Goal: Task Accomplishment & Management: Use online tool/utility

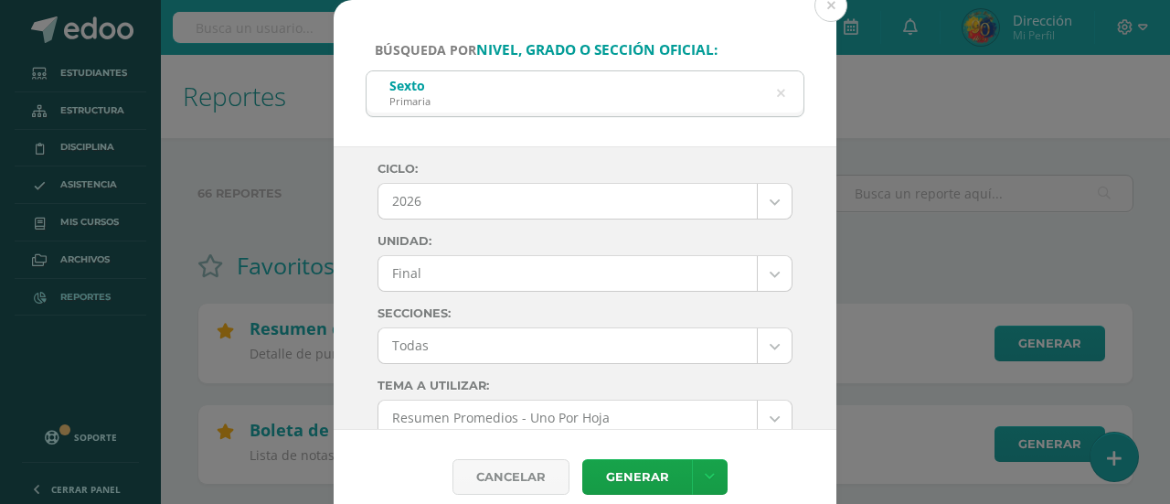
click at [823, 10] on button at bounding box center [831, 5] width 33 height 33
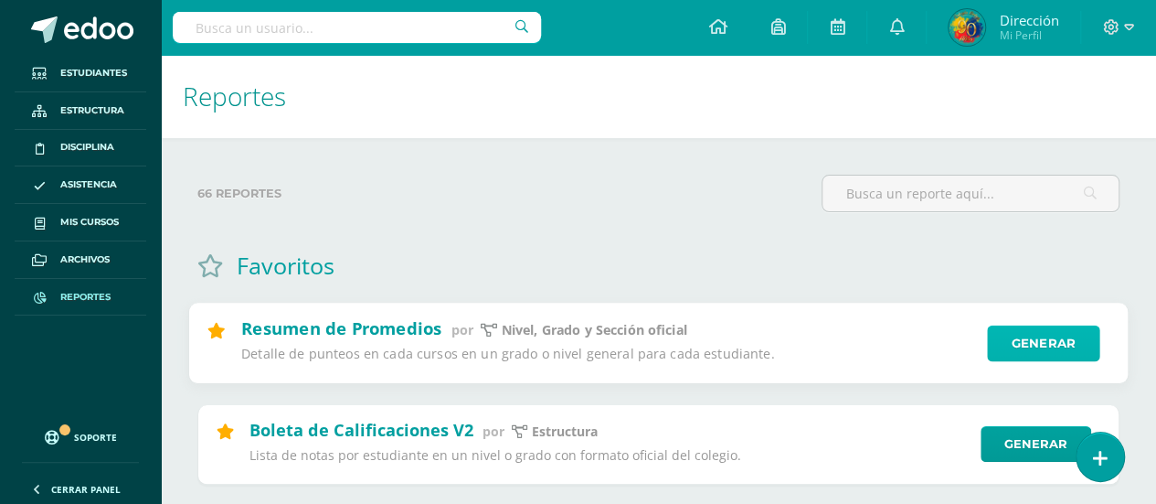
click at [1062, 341] on link "Generar" at bounding box center [1043, 343] width 112 height 37
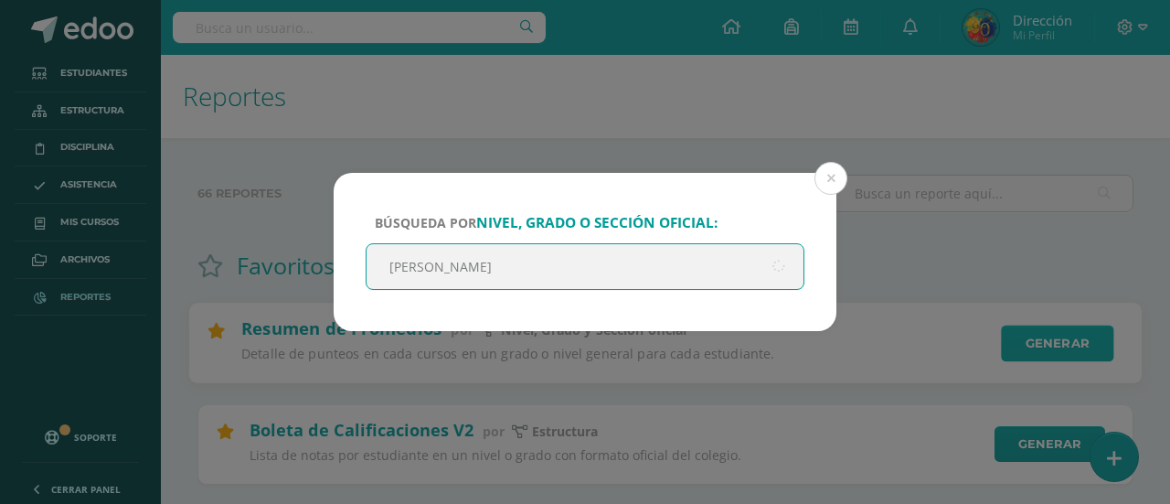
type input "Quinto"
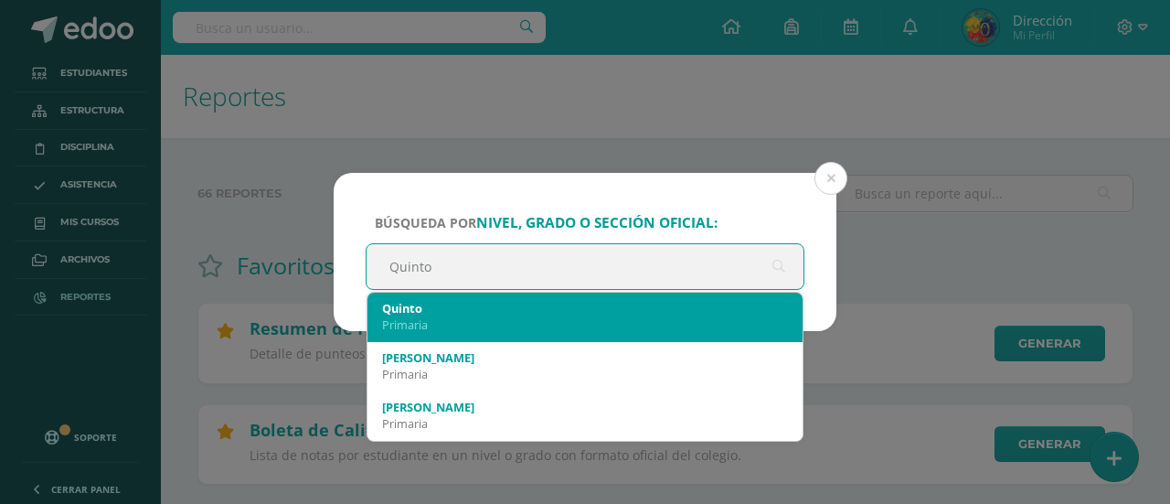
click at [497, 324] on div "Primaria" at bounding box center [585, 324] width 406 height 16
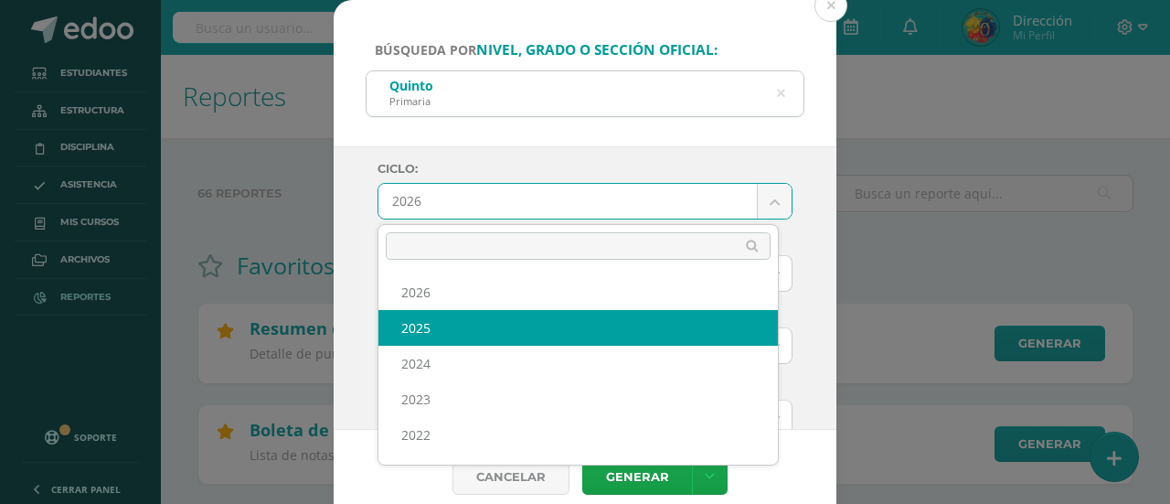
select select "6"
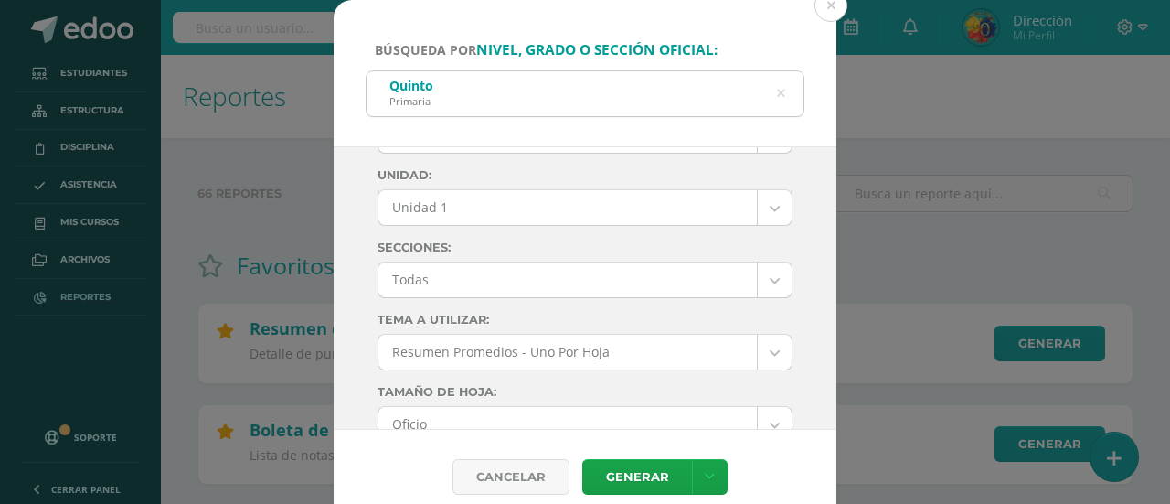
scroll to position [91, 0]
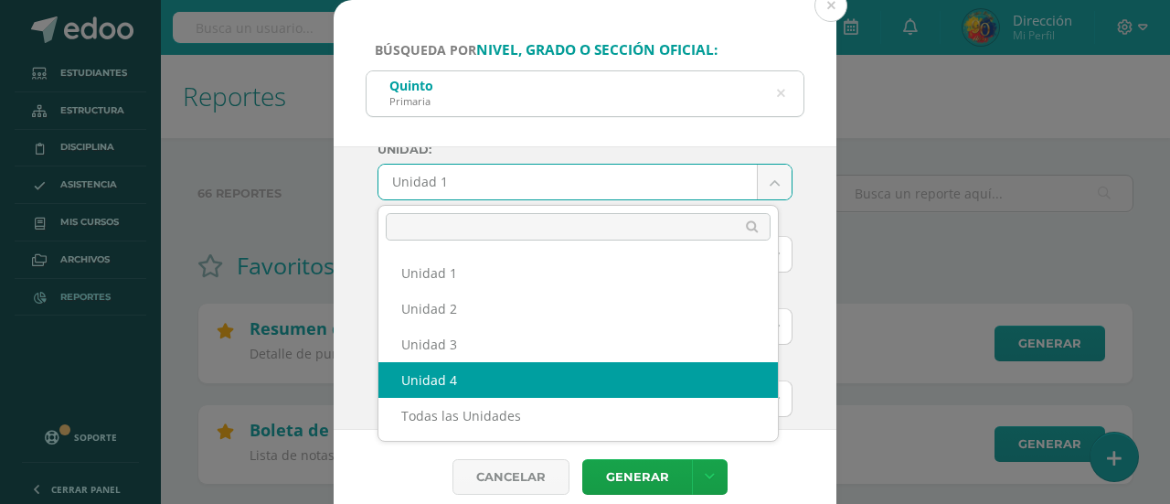
select select "Unidad 4"
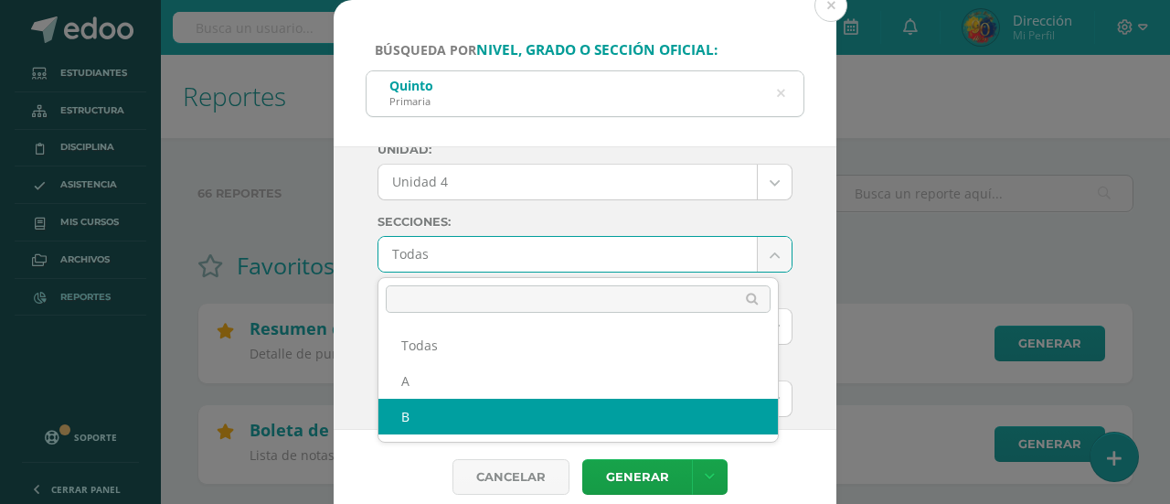
select select "B"
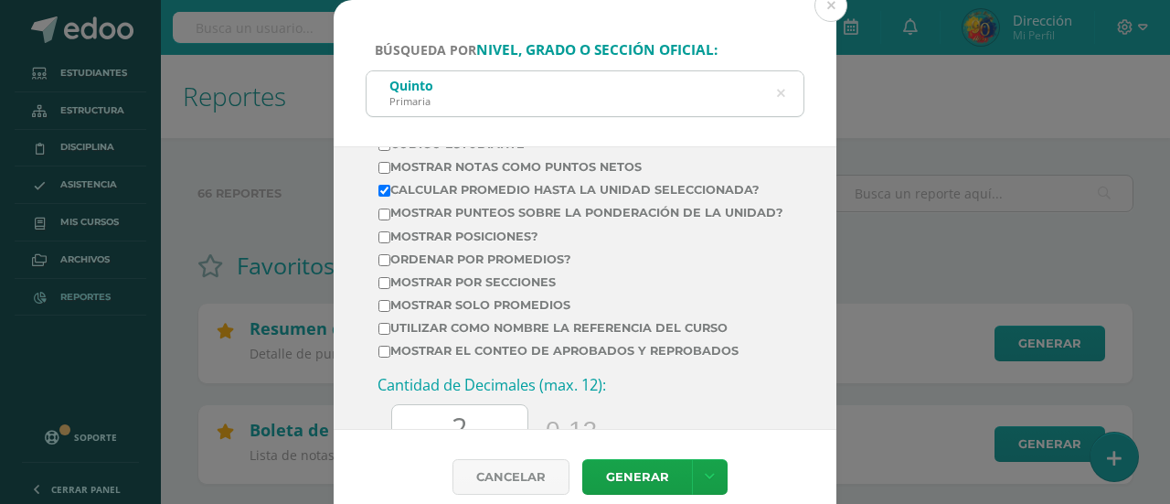
scroll to position [945, 0]
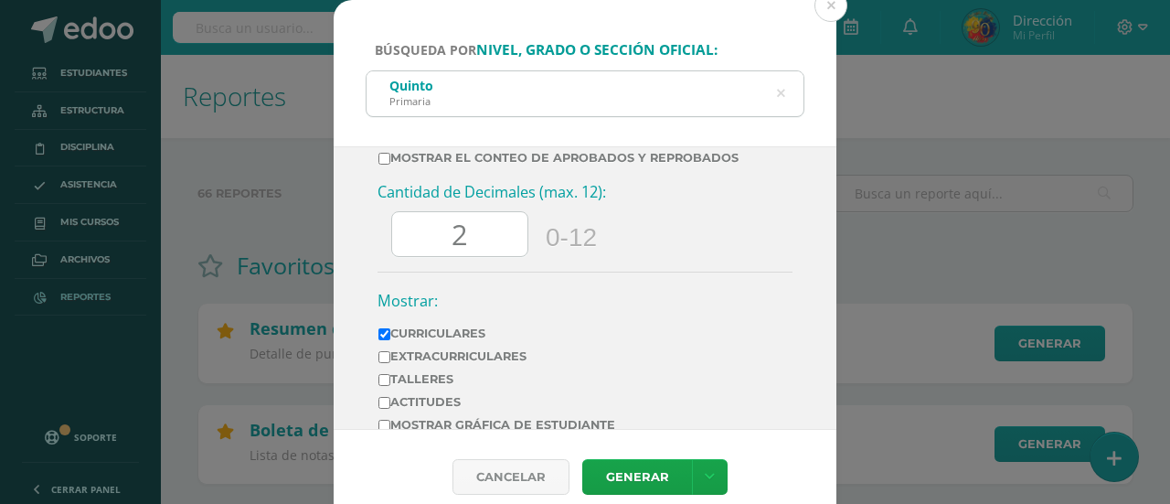
click at [504, 257] on input "2" at bounding box center [459, 234] width 135 height 45
type input "0"
click at [715, 476] on link at bounding box center [710, 477] width 36 height 36
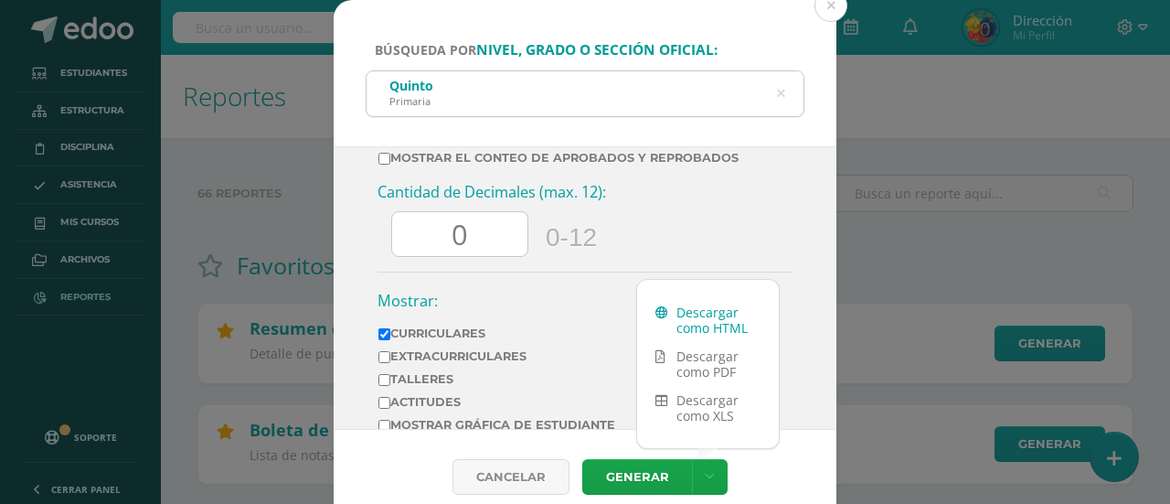
click at [702, 331] on link "Descargar como HTML" at bounding box center [708, 320] width 142 height 44
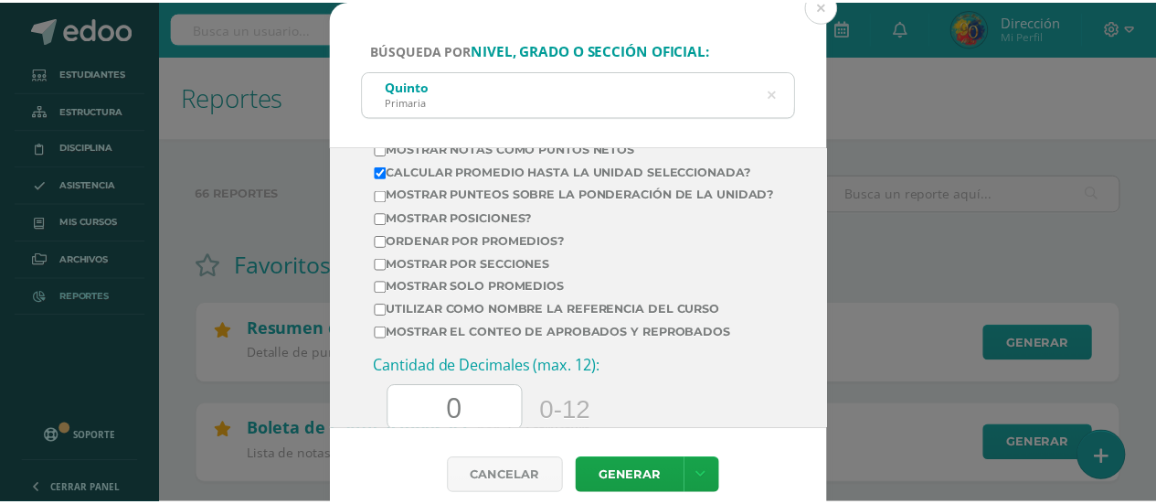
scroll to position [1028, 0]
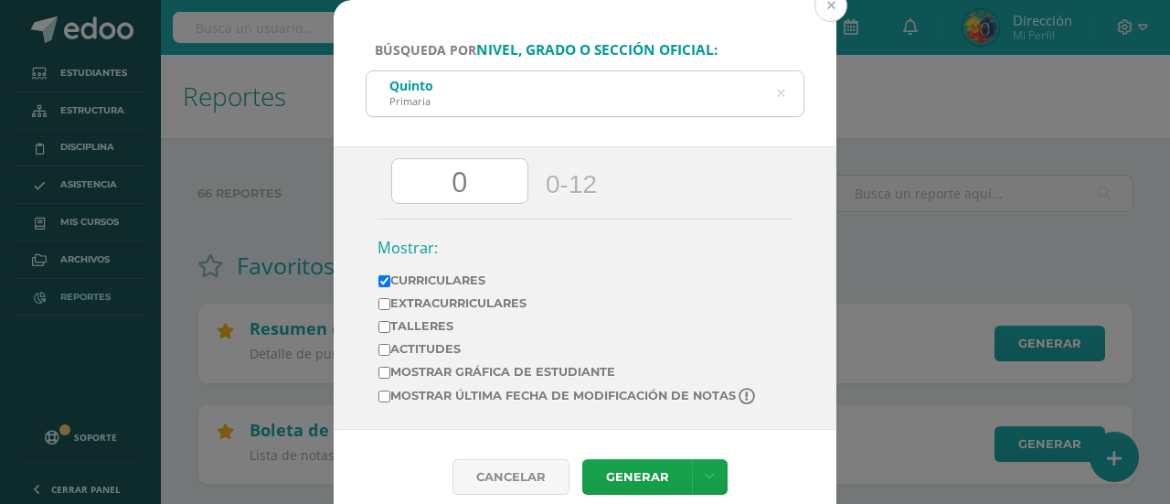
click at [828, 16] on button at bounding box center [831, 5] width 33 height 33
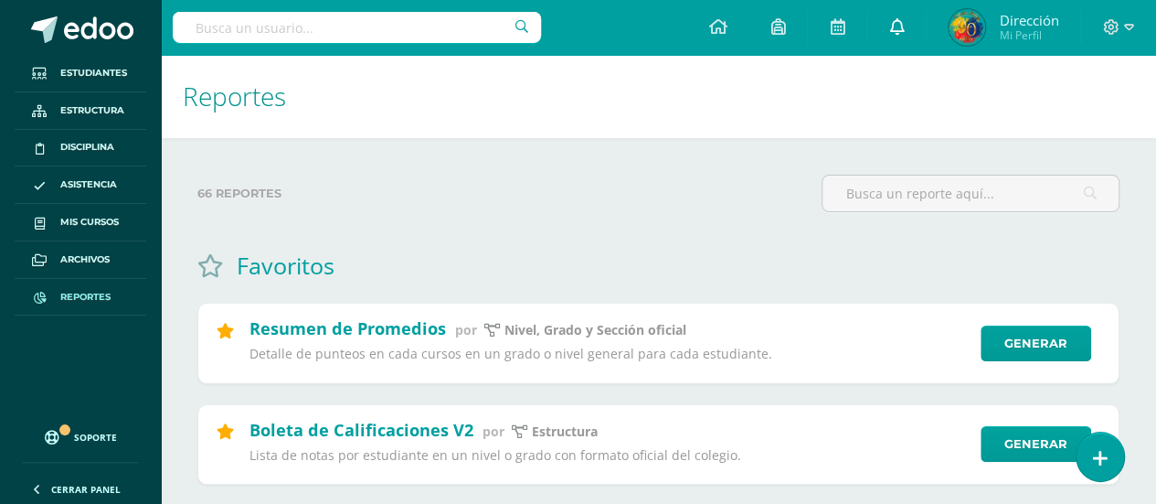
click at [888, 23] on link at bounding box center [897, 27] width 59 height 55
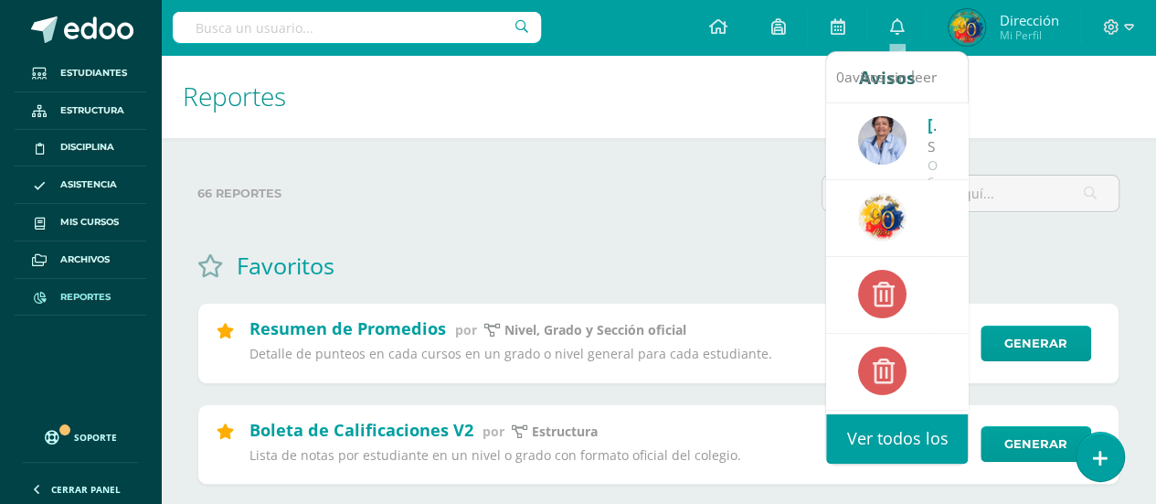
click at [920, 164] on div "Beatriz Morales te envió un aviso Se solicita su revisión de la unidad Unidad 1…" at bounding box center [897, 204] width 78 height 184
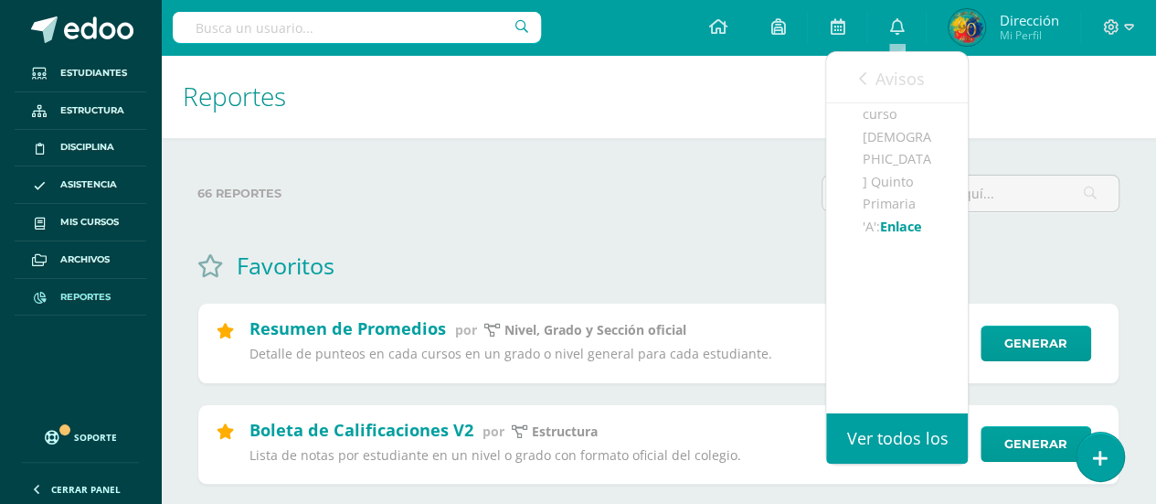
scroll to position [390, 0]
click at [880, 228] on link "Enlace" at bounding box center [901, 226] width 42 height 17
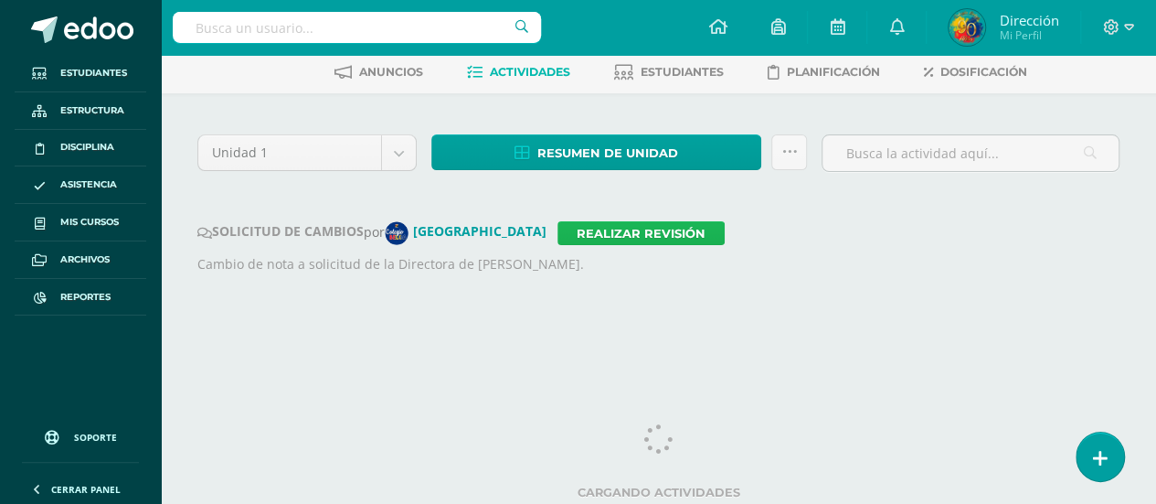
scroll to position [88, 0]
click at [615, 229] on link "Realizar revisión" at bounding box center [641, 233] width 167 height 24
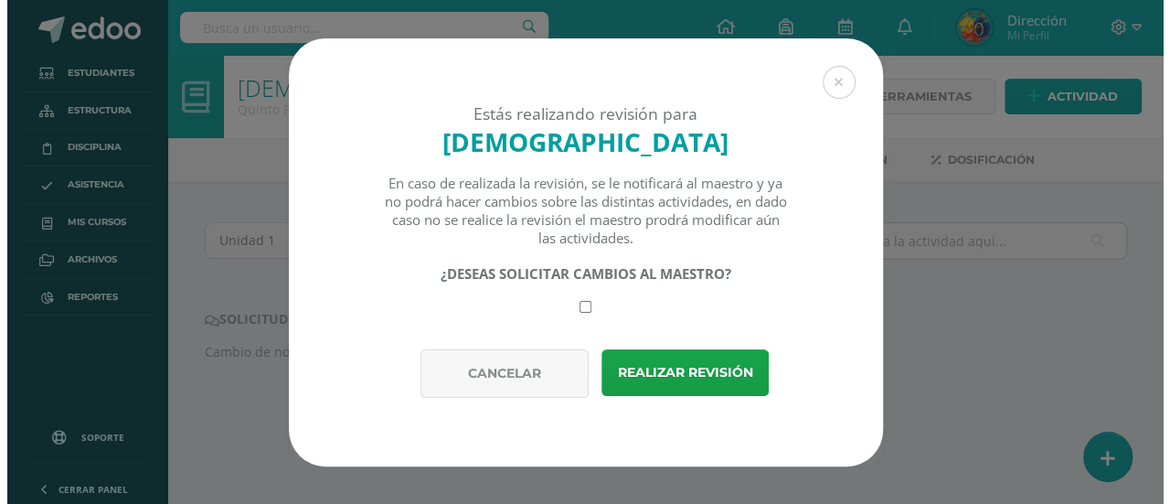
scroll to position [0, 0]
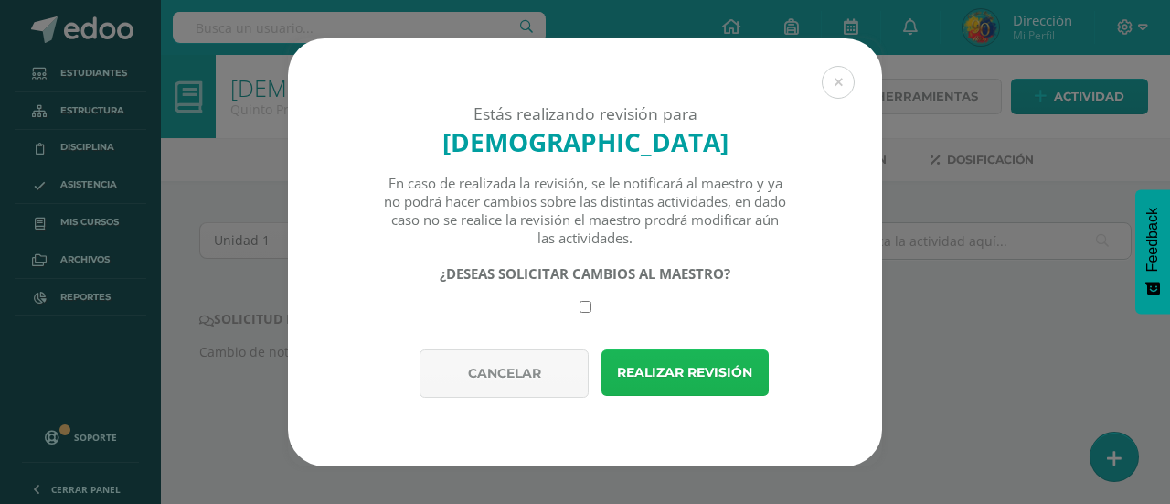
click at [667, 374] on button "Realizar revisión" at bounding box center [685, 372] width 167 height 47
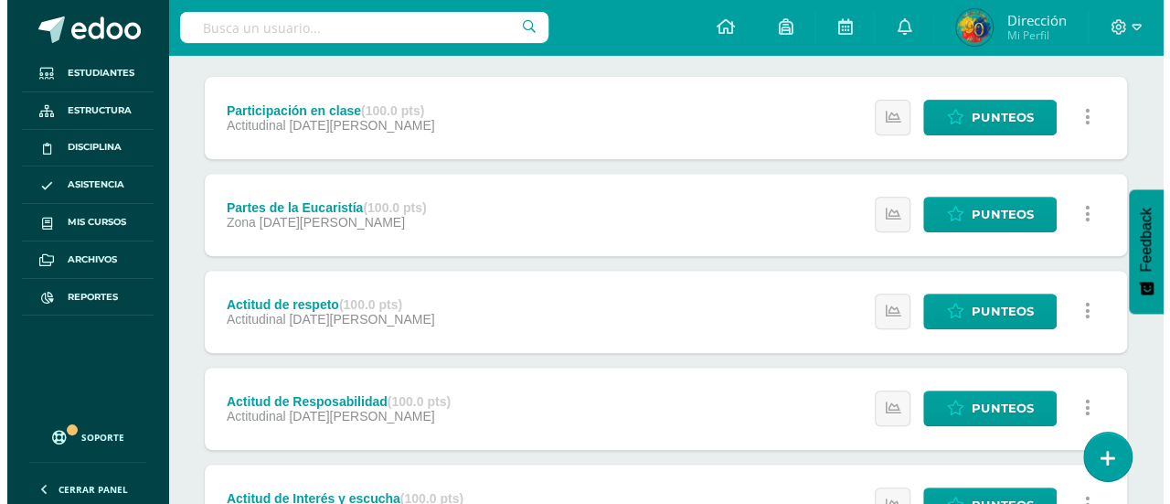
scroll to position [91, 0]
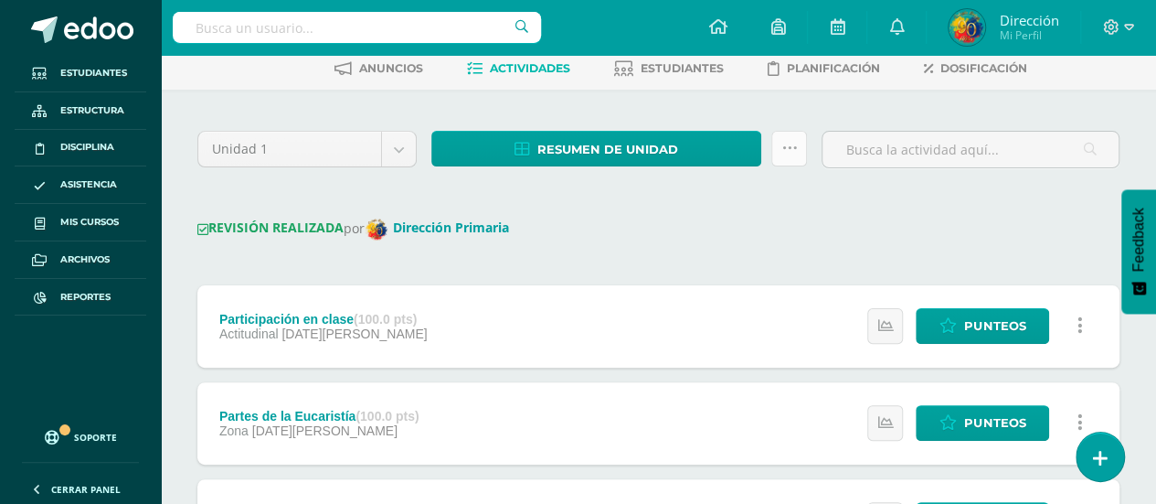
click at [781, 145] on link at bounding box center [790, 149] width 36 height 36
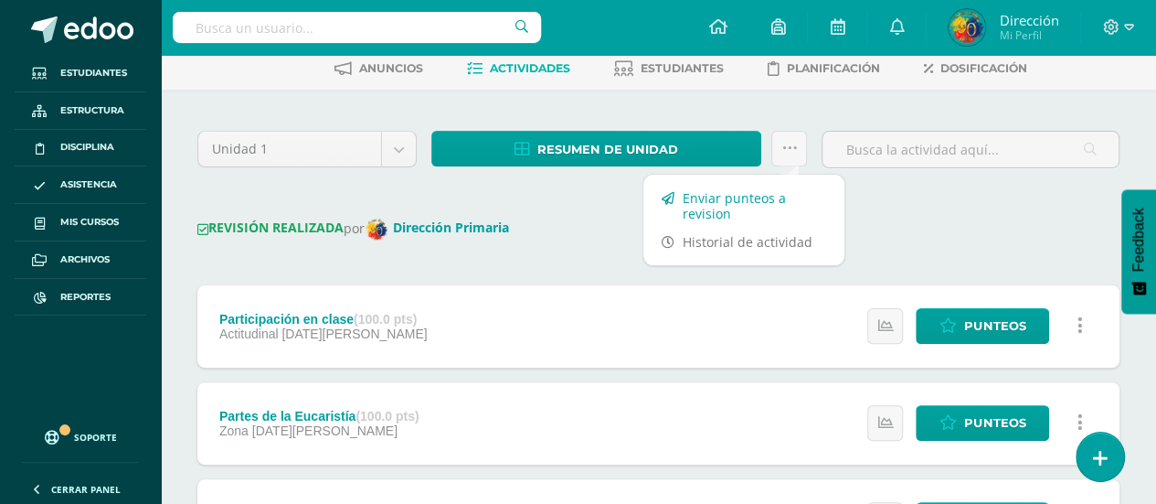
click at [781, 213] on link "Enviar punteos a revision" at bounding box center [744, 206] width 201 height 44
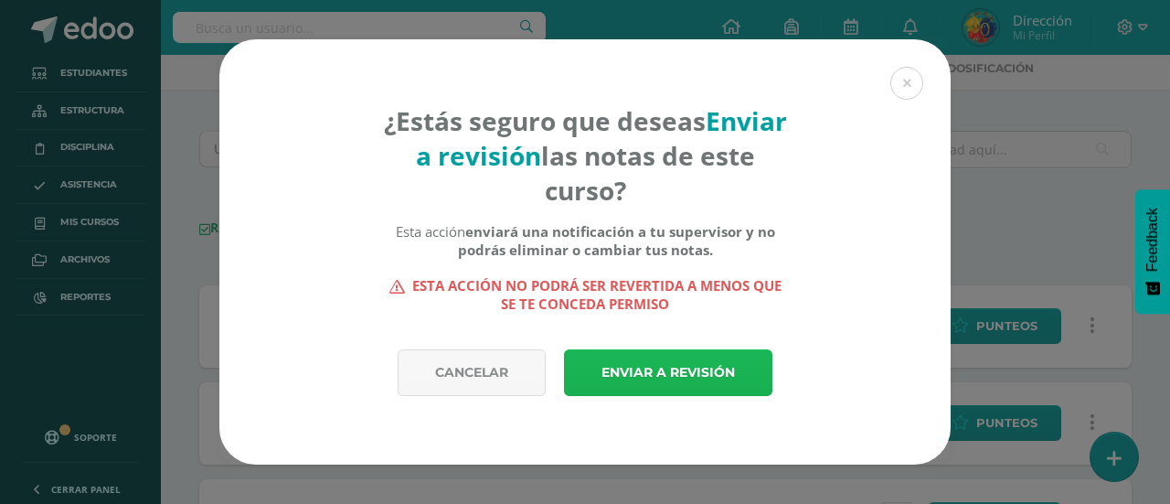
click at [705, 373] on link "Enviar a revisión" at bounding box center [668, 372] width 208 height 47
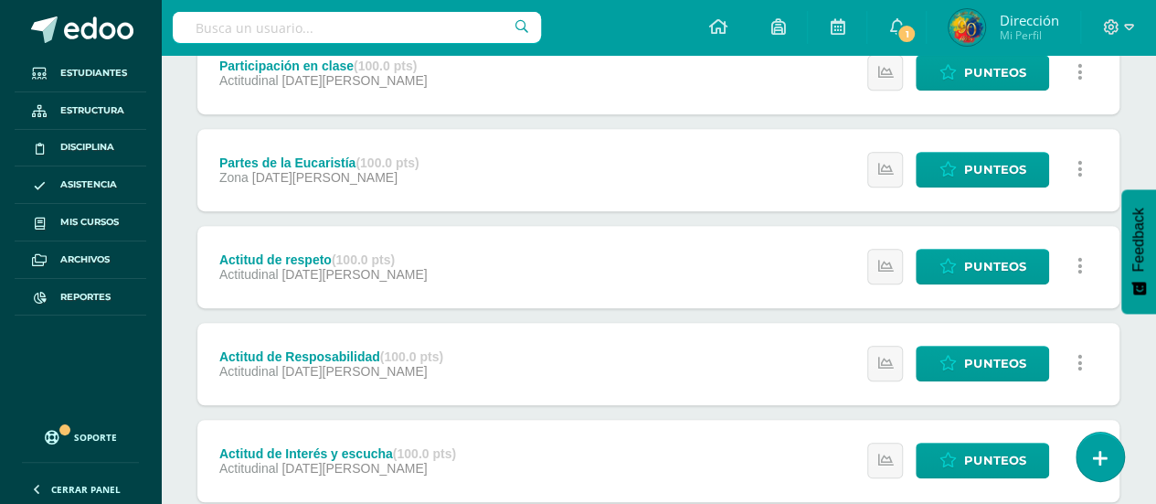
scroll to position [91, 0]
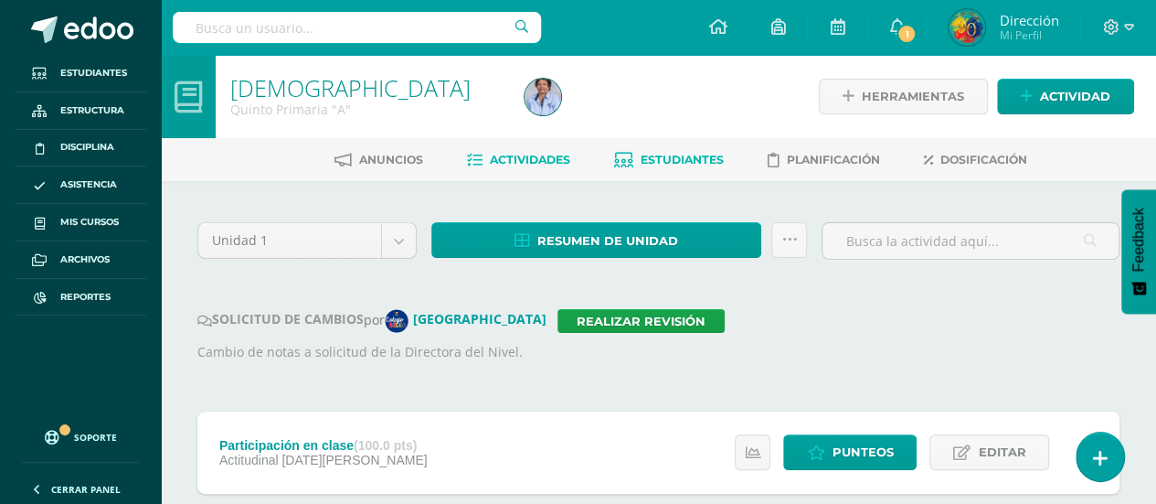
click at [669, 171] on link "Estudiantes" at bounding box center [669, 159] width 110 height 29
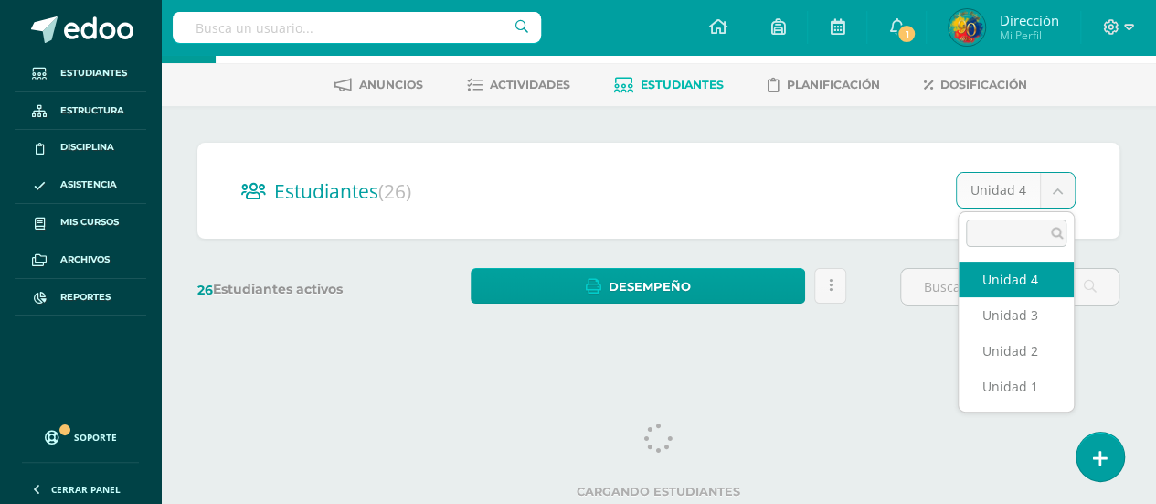
click at [1060, 195] on body "Estudiantes Estructura Disciplina Asistencia Mis cursos Archivos Reportes Sopor…" at bounding box center [578, 142] width 1156 height 434
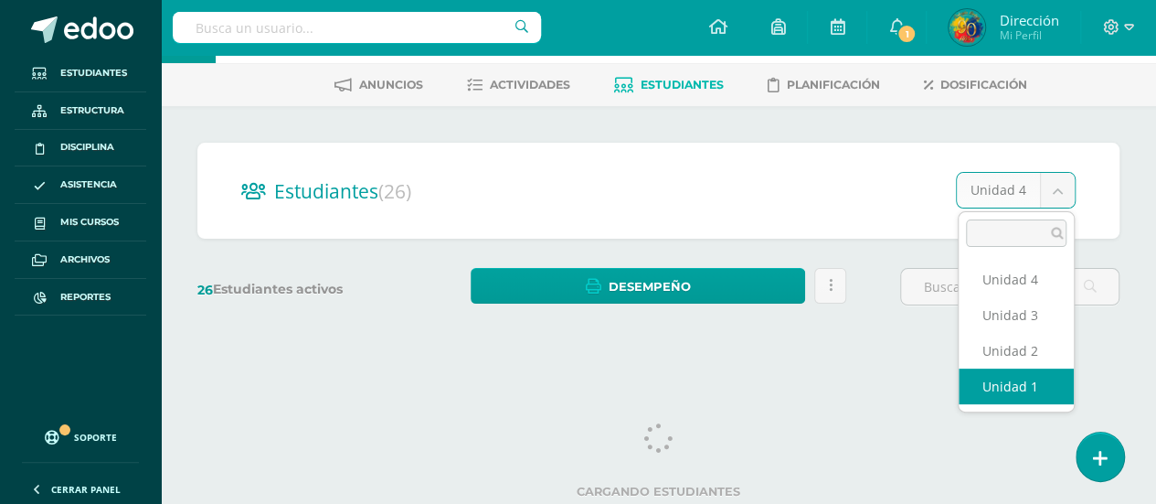
select select "/dashboard/teacher/section/3988/students/?unit=117985"
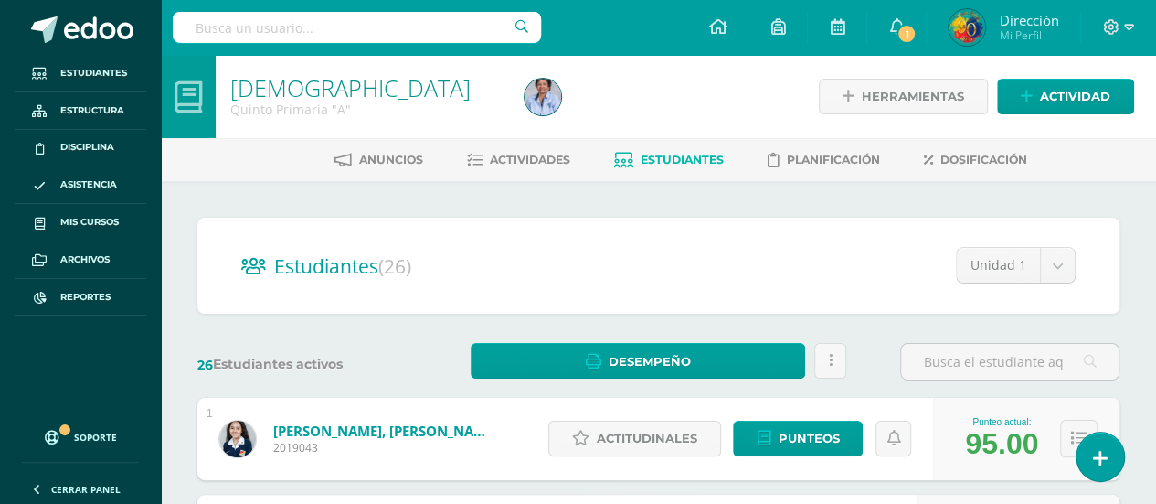
click at [291, 36] on input "text" at bounding box center [357, 27] width 368 height 31
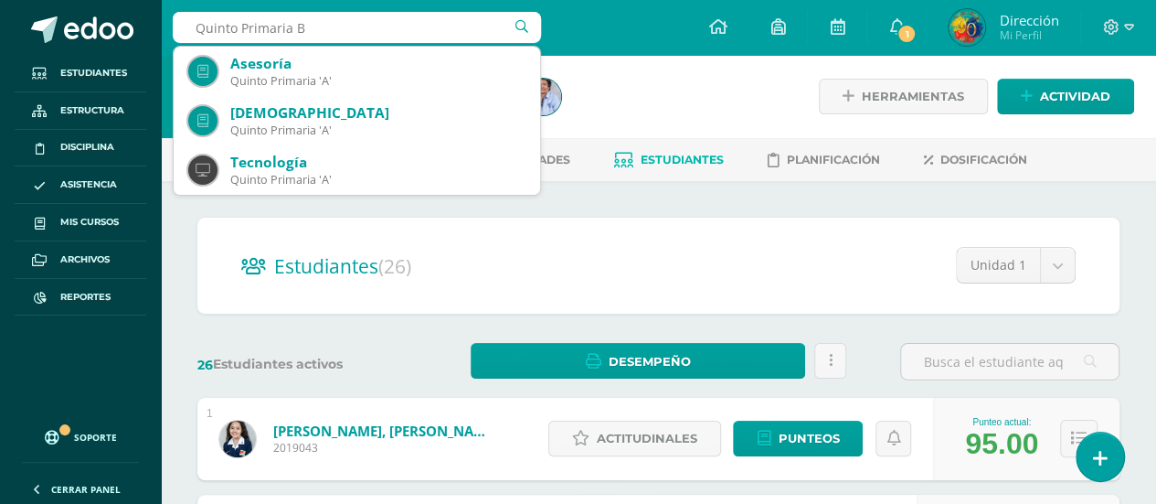
click at [186, 28] on input "Quinto Primaria B" at bounding box center [357, 27] width 368 height 31
type input "Evangelización Quinto Primaria B"
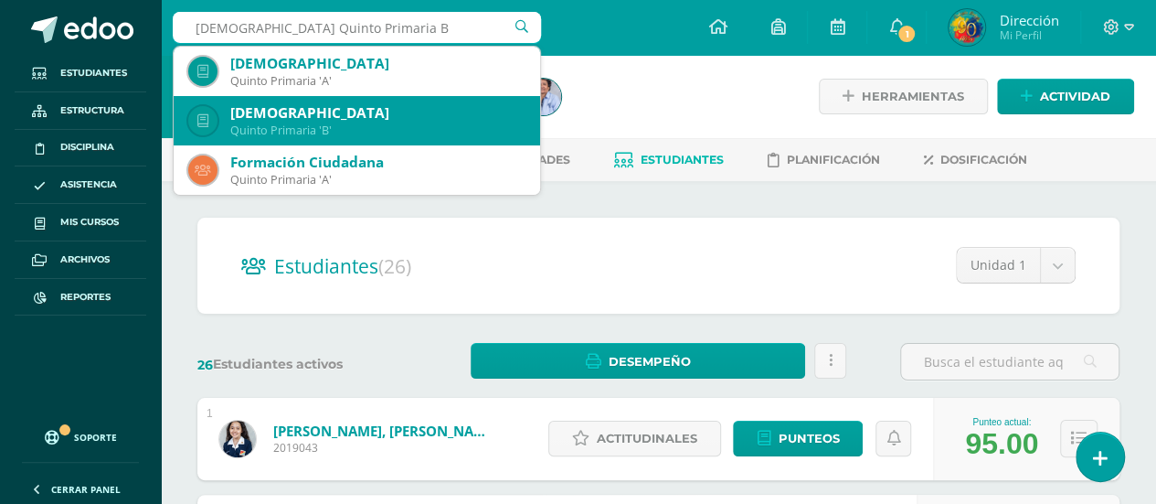
click at [416, 114] on div "[DEMOGRAPHIC_DATA]" at bounding box center [377, 112] width 295 height 19
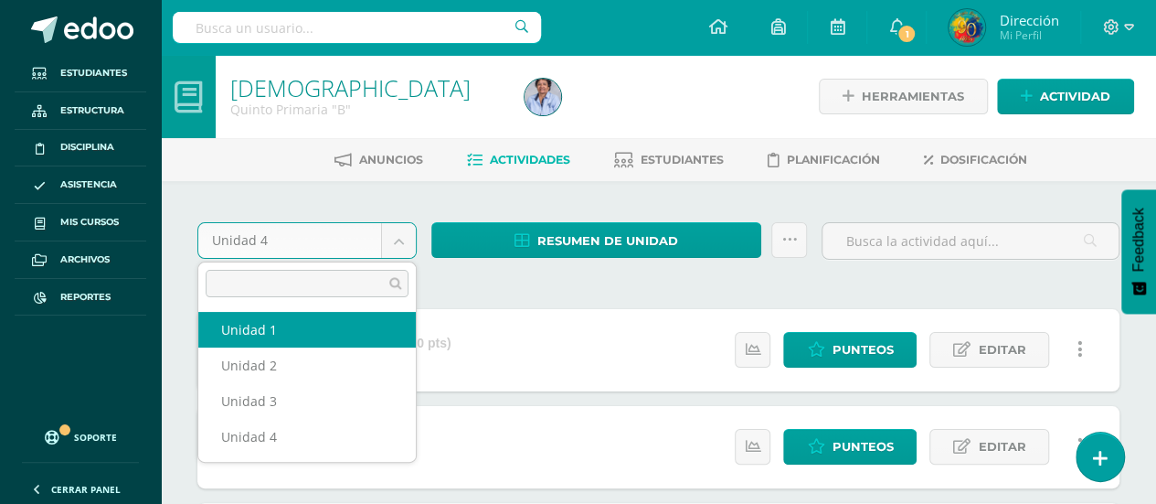
select select "Unidad 1"
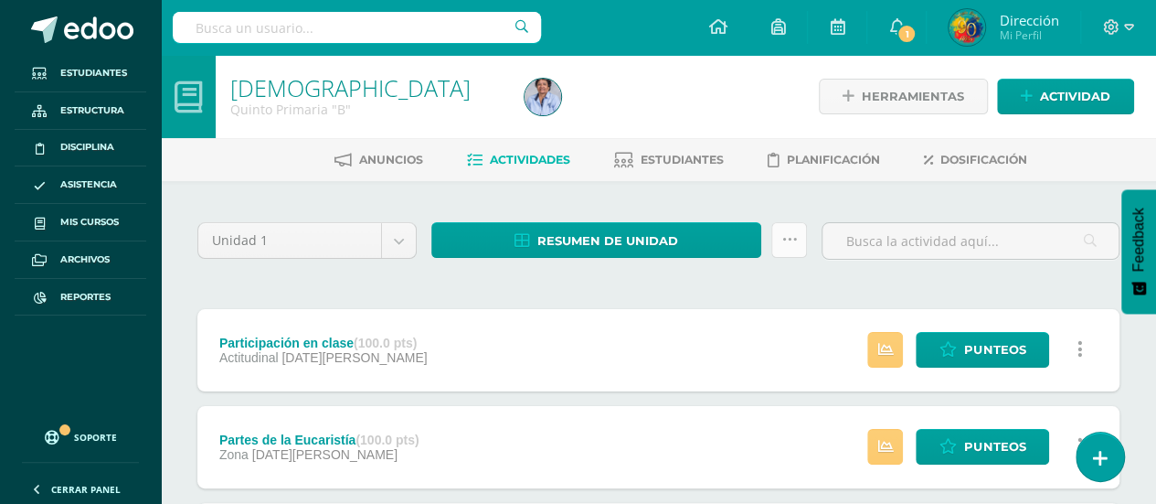
click at [781, 240] on link at bounding box center [790, 240] width 36 height 36
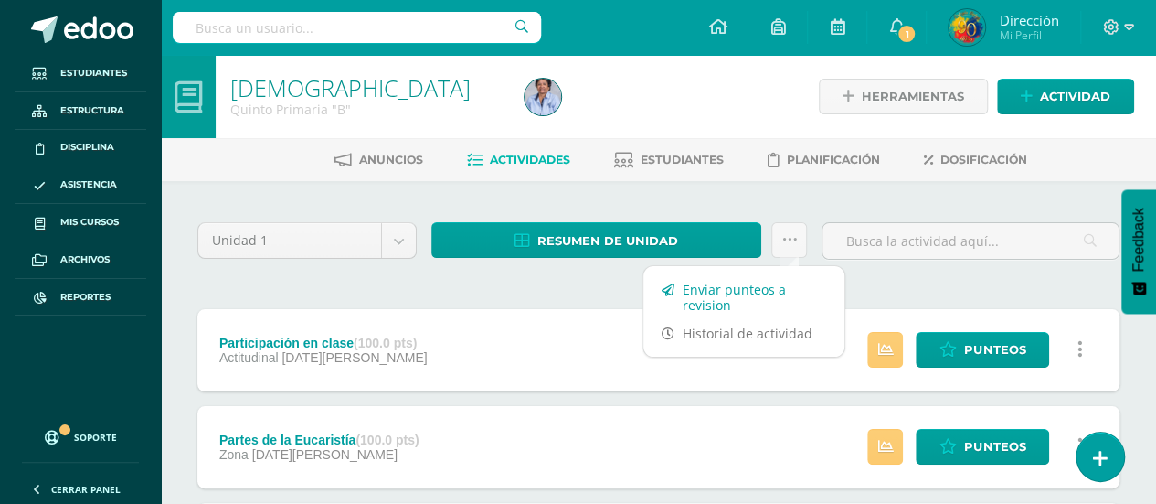
click at [744, 293] on link "Enviar punteos a revision" at bounding box center [744, 297] width 201 height 44
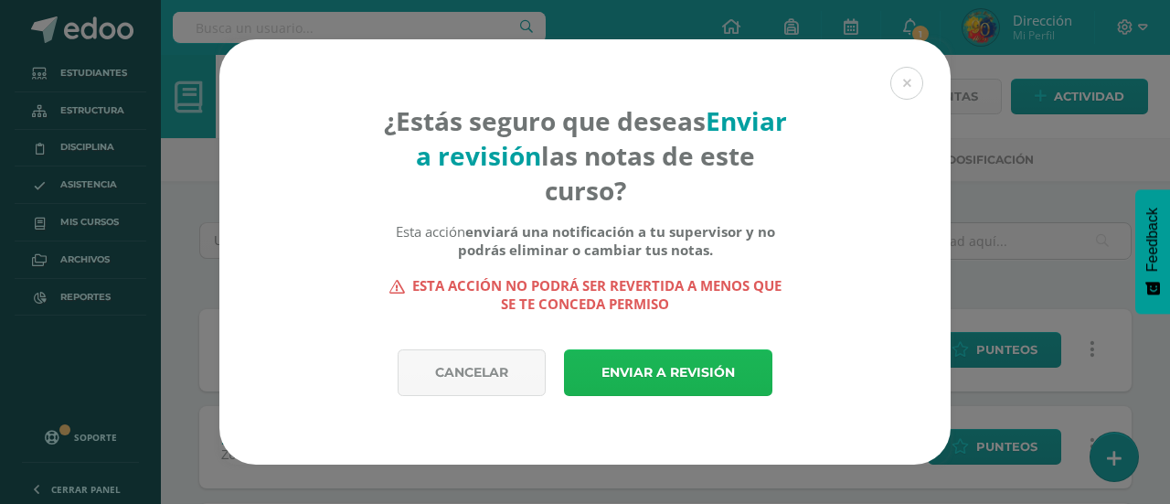
click at [709, 365] on link "Enviar a revisión" at bounding box center [668, 372] width 208 height 47
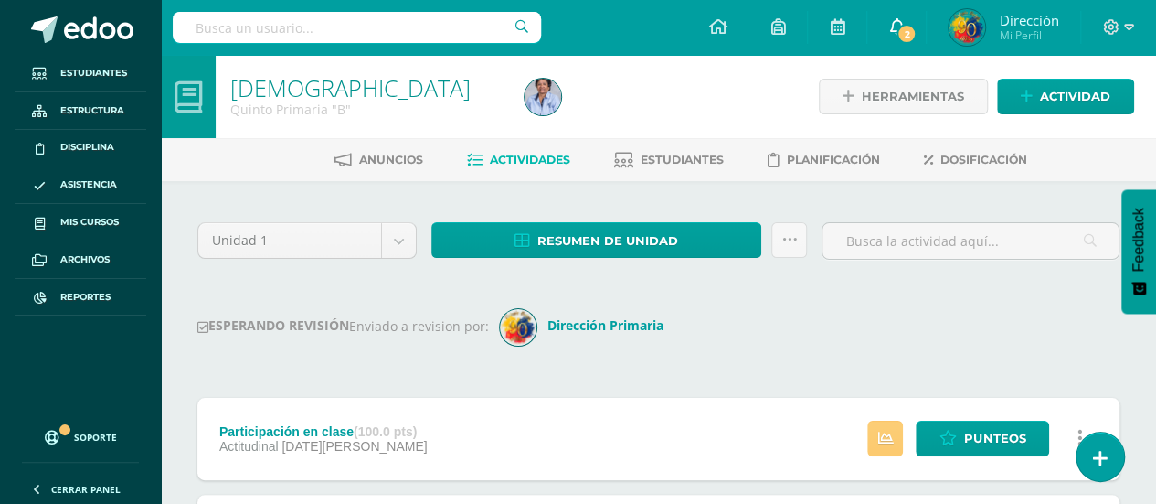
click at [909, 32] on span "2" at bounding box center [907, 34] width 20 height 20
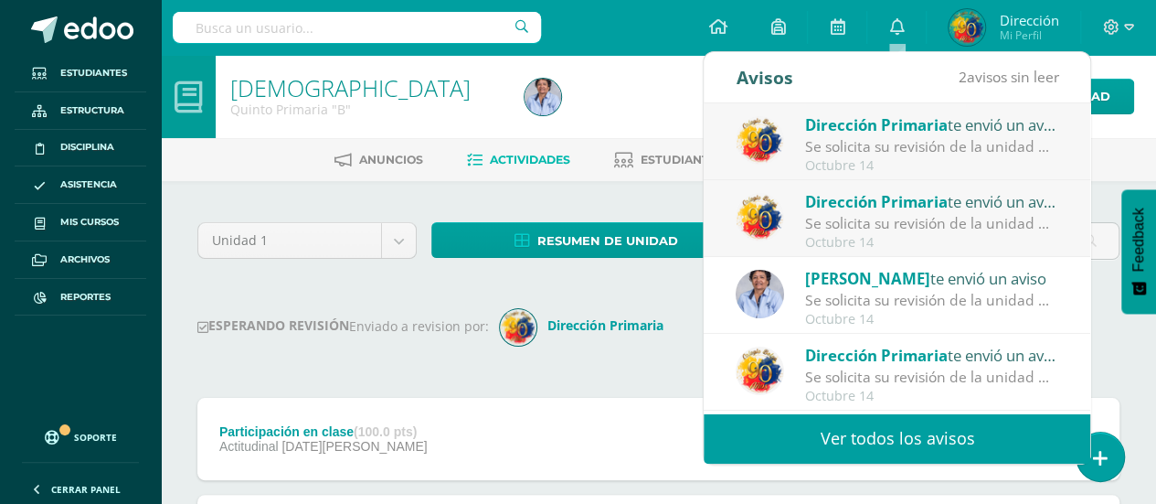
click at [389, 398] on div "Participación en clase (100.0 pts) Actitudinal [DATE][PERSON_NAME]" at bounding box center [322, 439] width 251 height 82
